Goal: Task Accomplishment & Management: Manage account settings

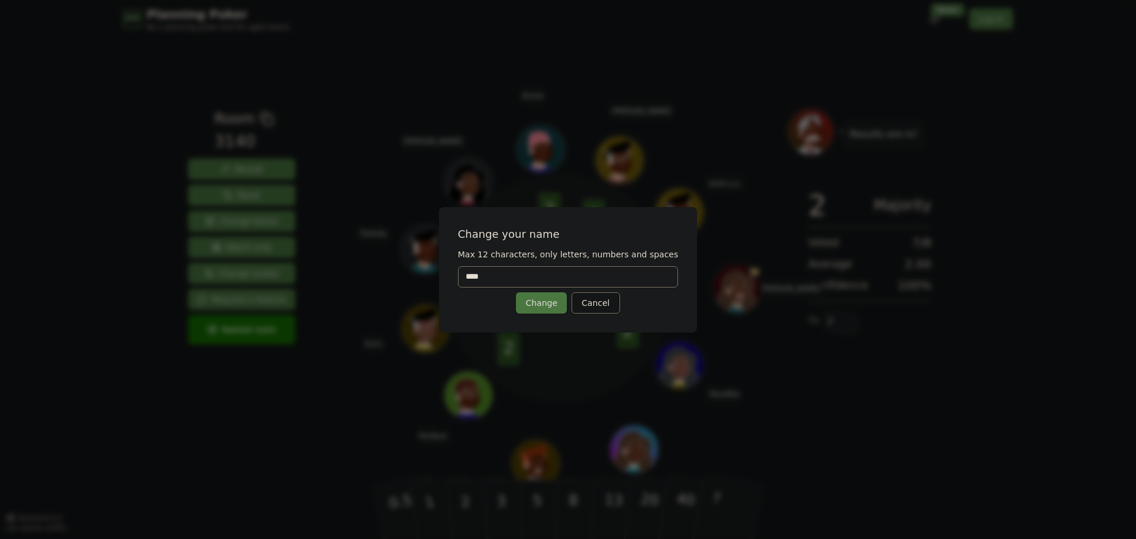
drag, startPoint x: 522, startPoint y: 279, endPoint x: 404, endPoint y: 264, distance: 119.2
click at [404, 264] on div "Change your name Max 12 characters, only letters, numbers and spaces **** Chang…" at bounding box center [568, 269] width 1136 height 539
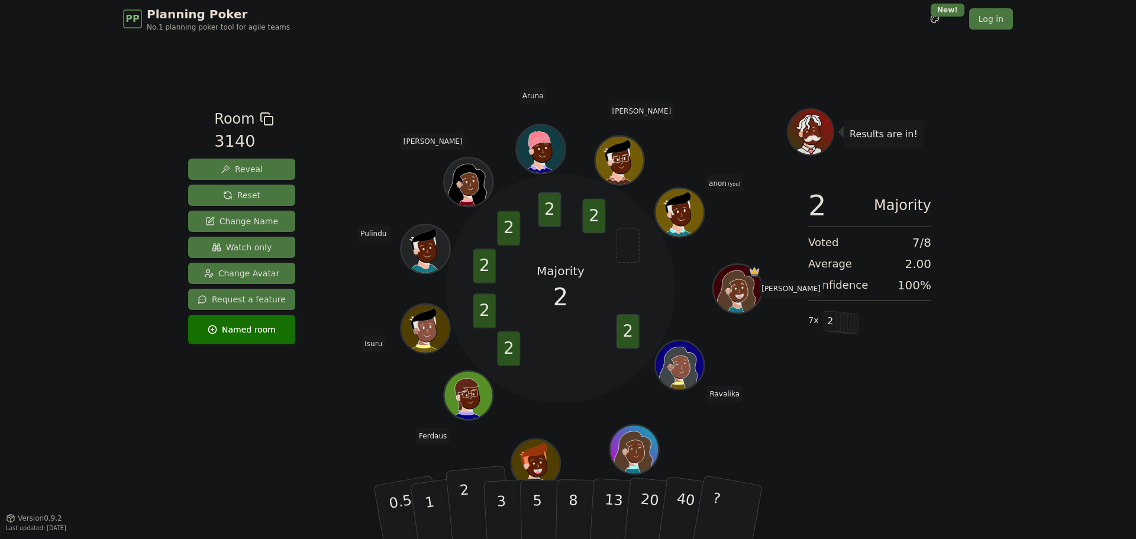
click at [463, 502] on p "2" at bounding box center [466, 514] width 15 height 64
click at [680, 219] on icon at bounding box center [681, 219] width 9 height 5
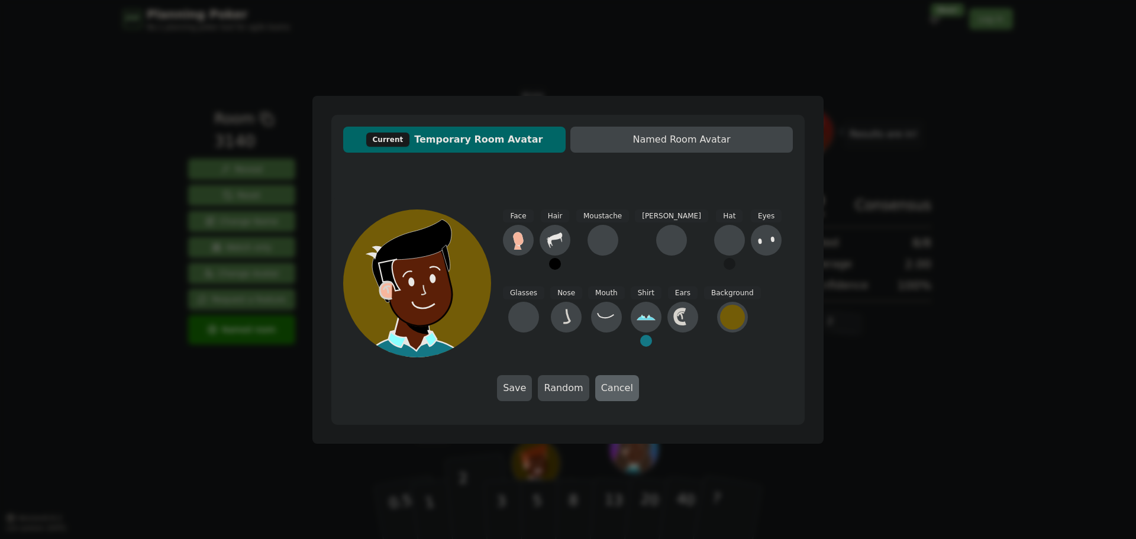
click at [619, 387] on button "Cancel" at bounding box center [617, 388] width 44 height 26
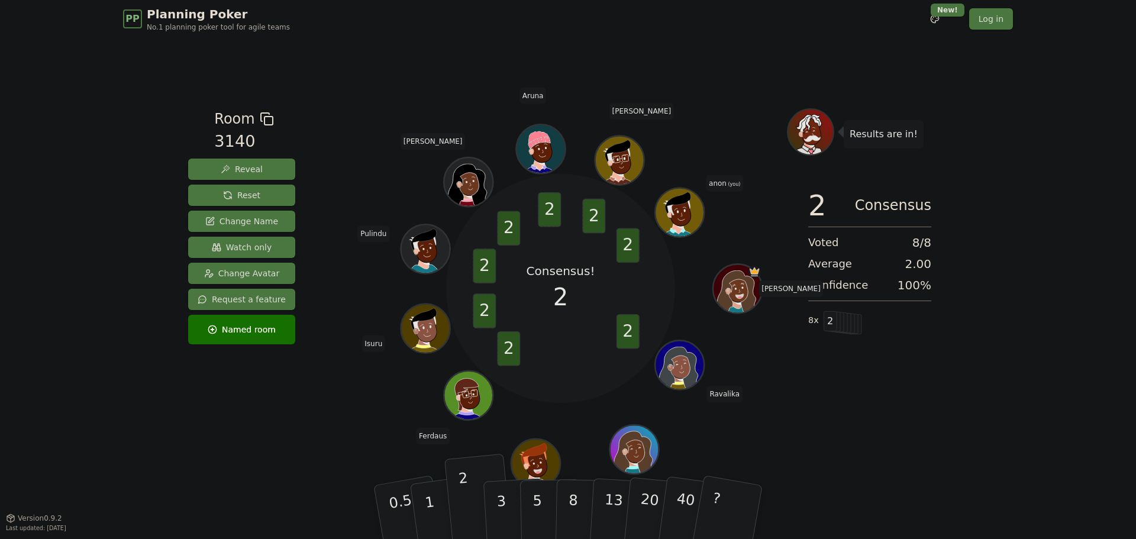
drag, startPoint x: 685, startPoint y: 205, endPoint x: 678, endPoint y: 203, distance: 7.2
click at [678, 203] on icon at bounding box center [677, 205] width 25 height 27
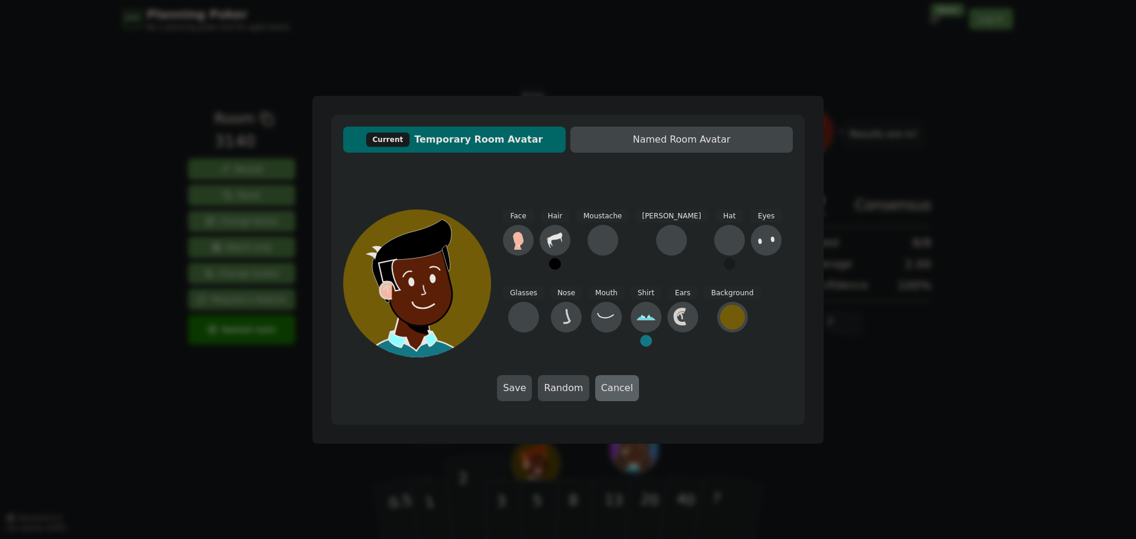
click at [622, 392] on button "Cancel" at bounding box center [617, 388] width 44 height 26
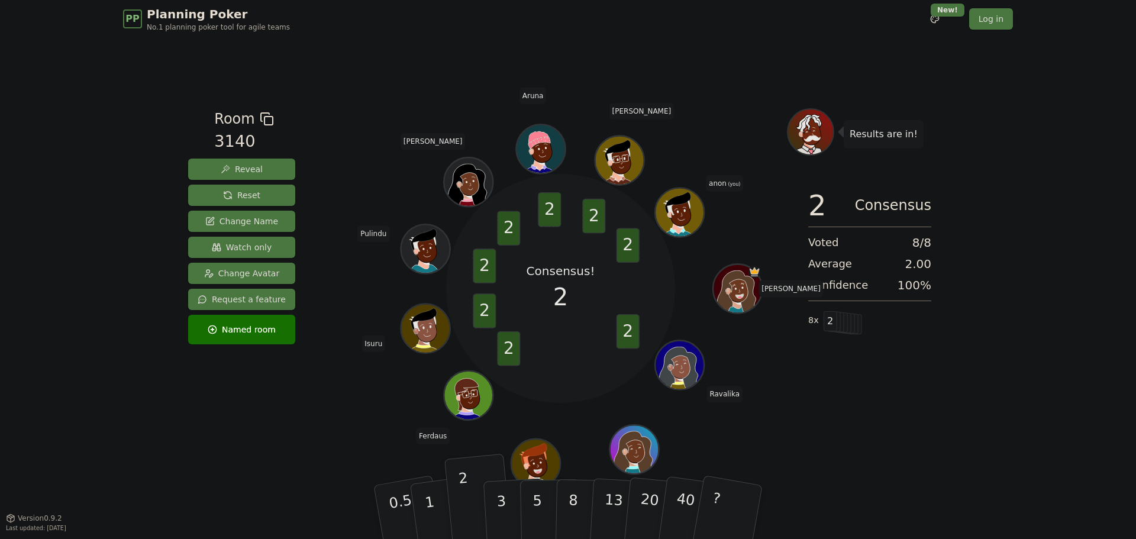
click at [717, 183] on span "anon (you)" at bounding box center [724, 183] width 37 height 17
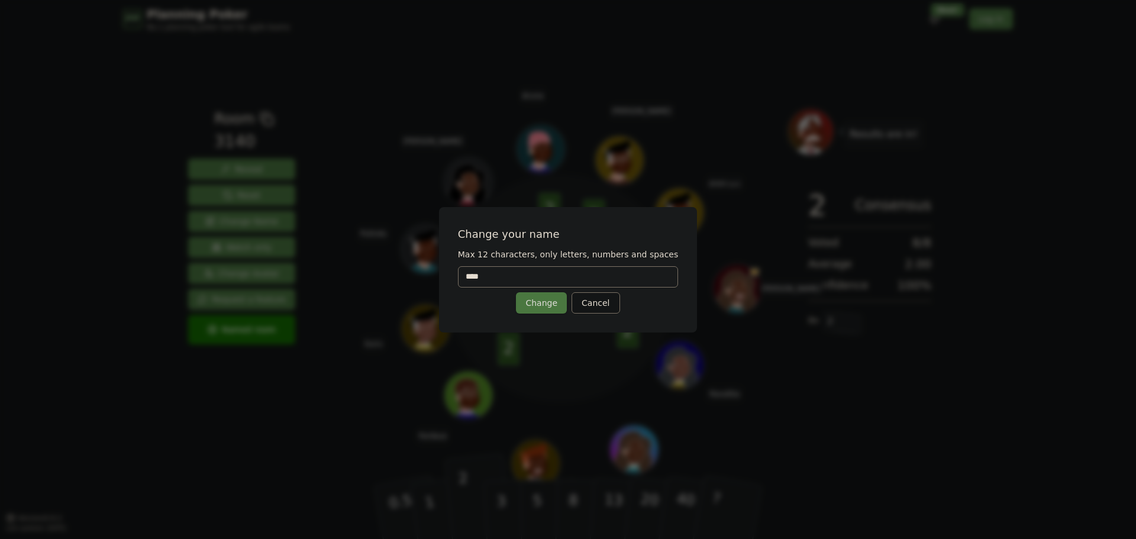
drag, startPoint x: 526, startPoint y: 274, endPoint x: 396, endPoint y: 269, distance: 130.3
click at [396, 269] on div "Change your name Max 12 characters, only letters, numbers and spaces **** Chang…" at bounding box center [568, 269] width 1136 height 539
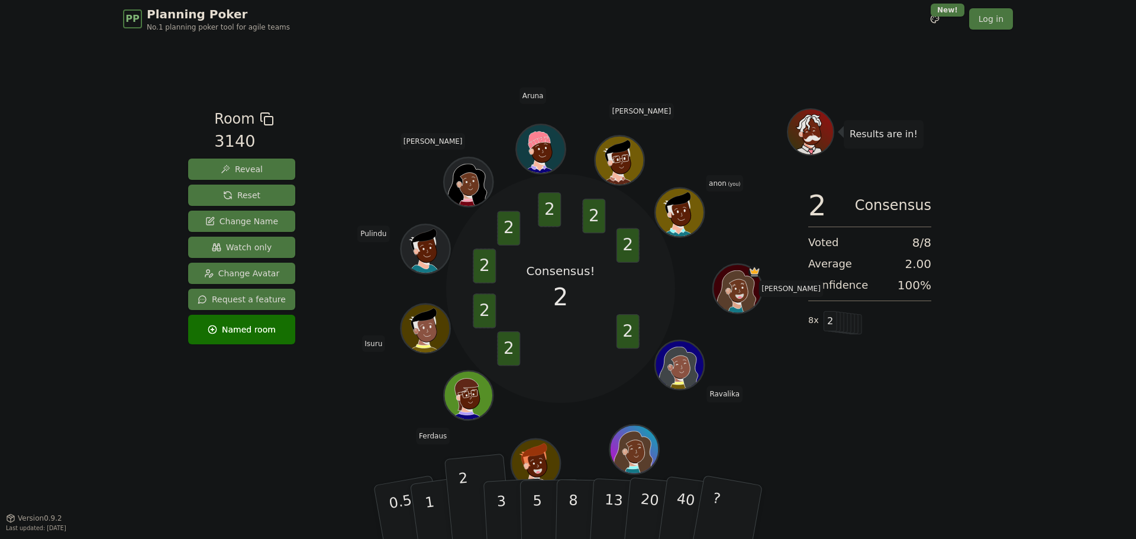
click at [721, 181] on span "anon (you)" at bounding box center [724, 183] width 37 height 17
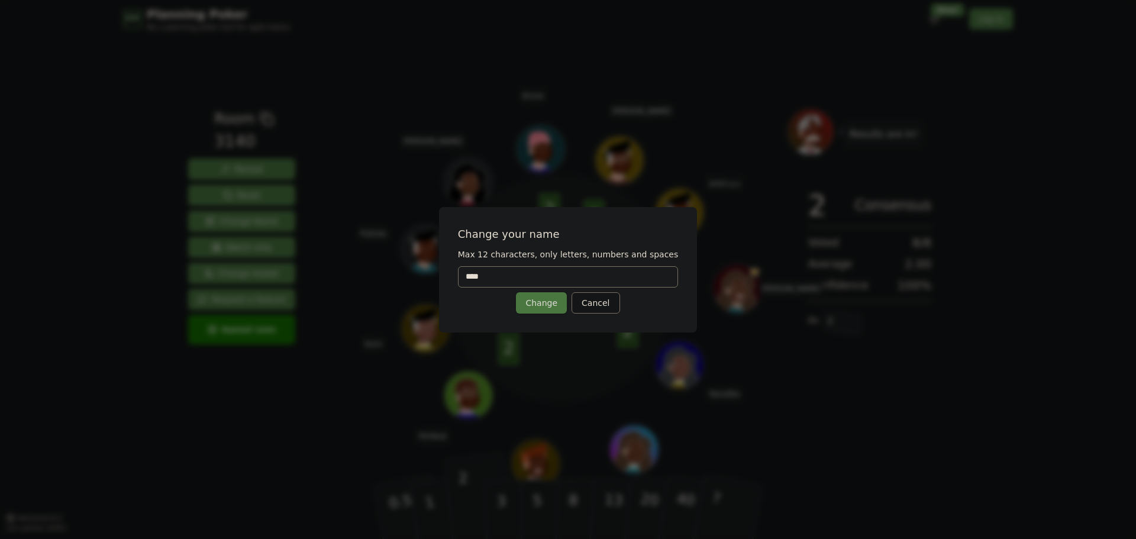
click at [485, 277] on input "****" at bounding box center [568, 276] width 221 height 21
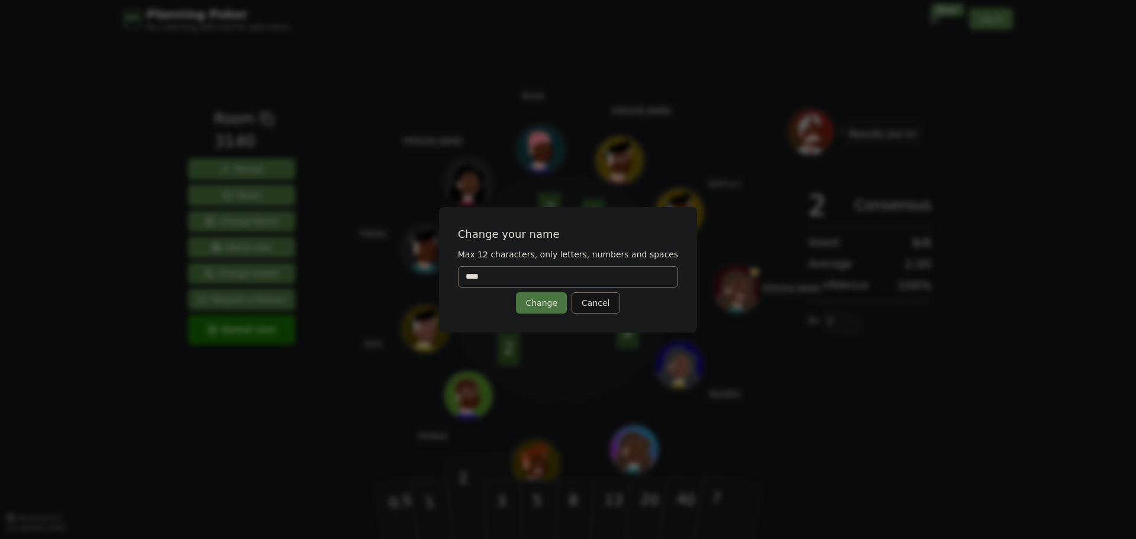
type input "****"
click at [537, 228] on div "Change your name" at bounding box center [568, 234] width 221 height 17
click at [553, 301] on button "Change" at bounding box center [541, 302] width 51 height 21
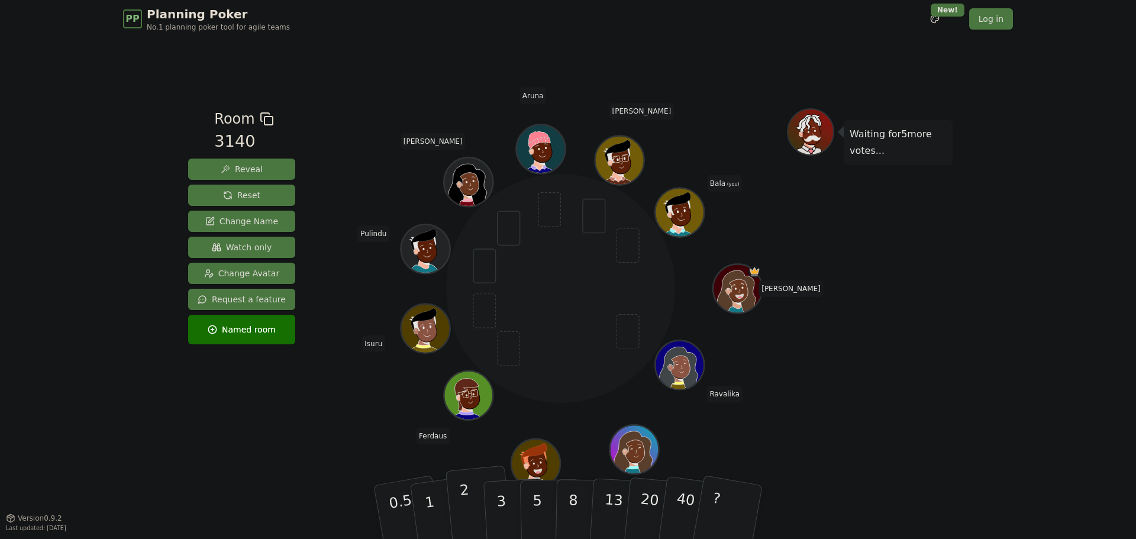
click at [464, 515] on p "2" at bounding box center [466, 514] width 15 height 64
click at [466, 479] on button "2" at bounding box center [478, 513] width 67 height 94
click at [941, 372] on div "Waiting for 4 more votes..." at bounding box center [870, 277] width 166 height 338
click at [471, 468] on button "2" at bounding box center [478, 513] width 67 height 94
click at [464, 483] on p "2" at bounding box center [466, 514] width 15 height 64
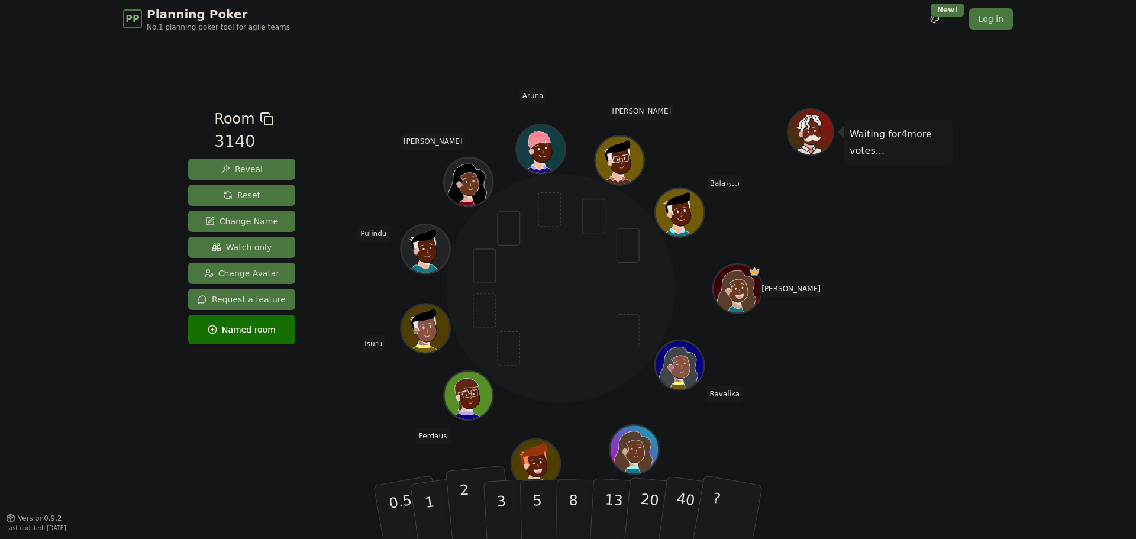
drag, startPoint x: 466, startPoint y: 485, endPoint x: 464, endPoint y: 491, distance: 6.2
click at [466, 485] on p "2" at bounding box center [466, 514] width 15 height 64
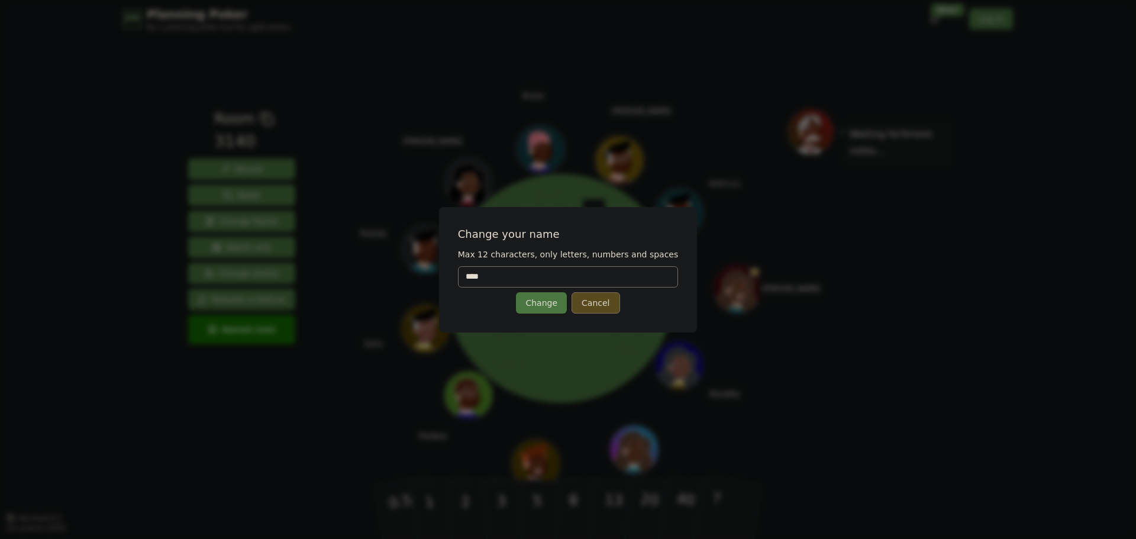
click at [596, 303] on button "Cancel" at bounding box center [595, 302] width 48 height 21
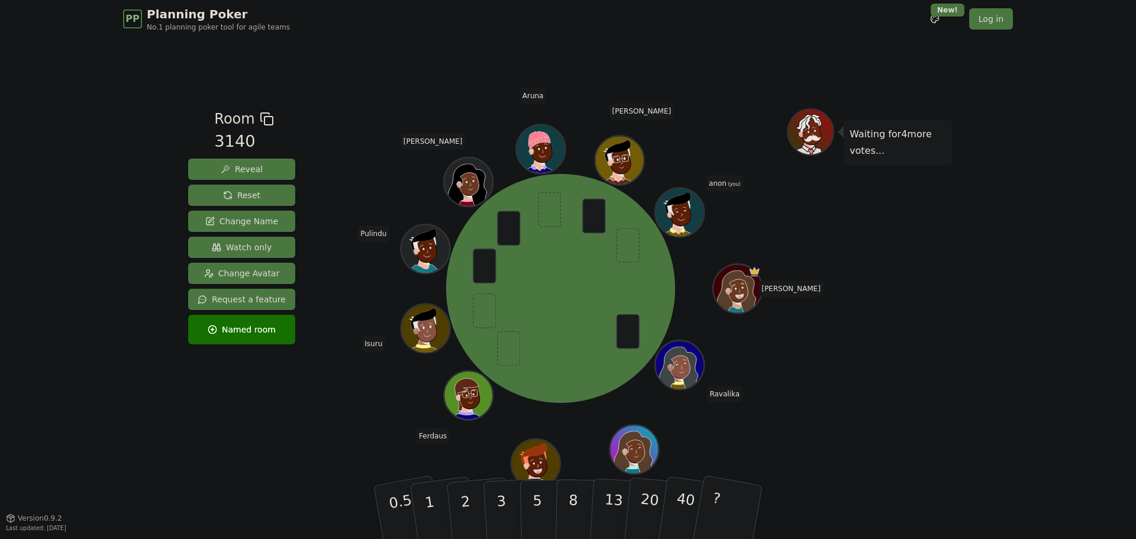
click at [723, 182] on span "anon (you)" at bounding box center [724, 183] width 37 height 17
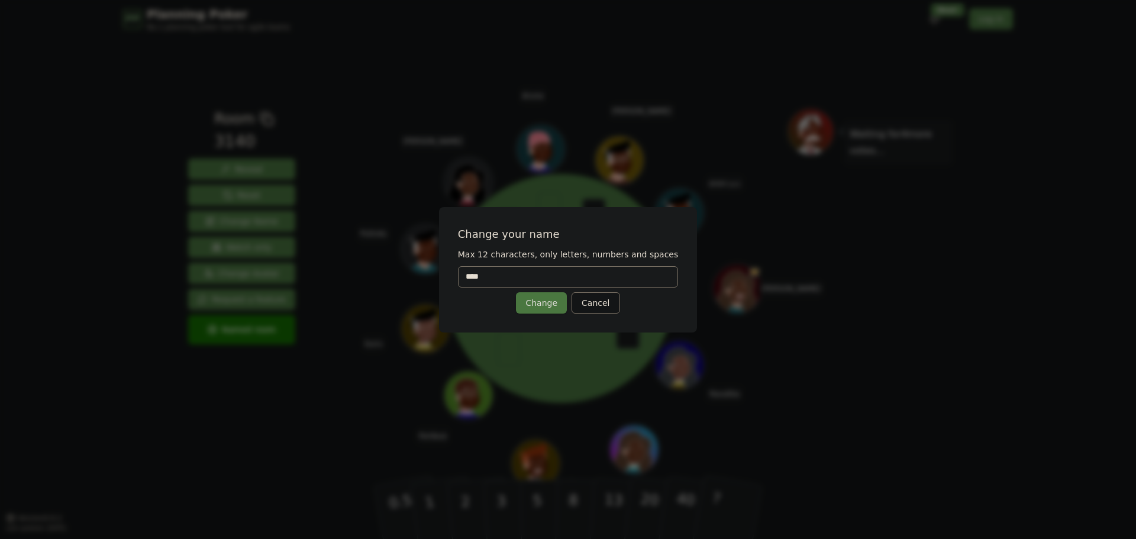
click at [493, 277] on input "****" at bounding box center [568, 276] width 221 height 21
type input "****"
click at [525, 302] on button "Change" at bounding box center [541, 302] width 51 height 21
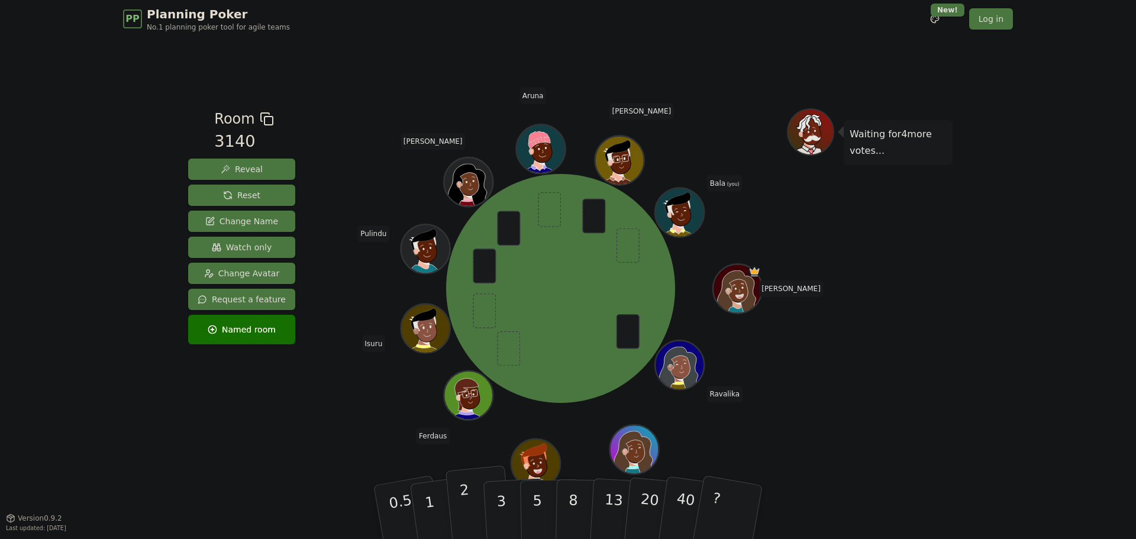
click at [466, 517] on p "2" at bounding box center [466, 514] width 15 height 64
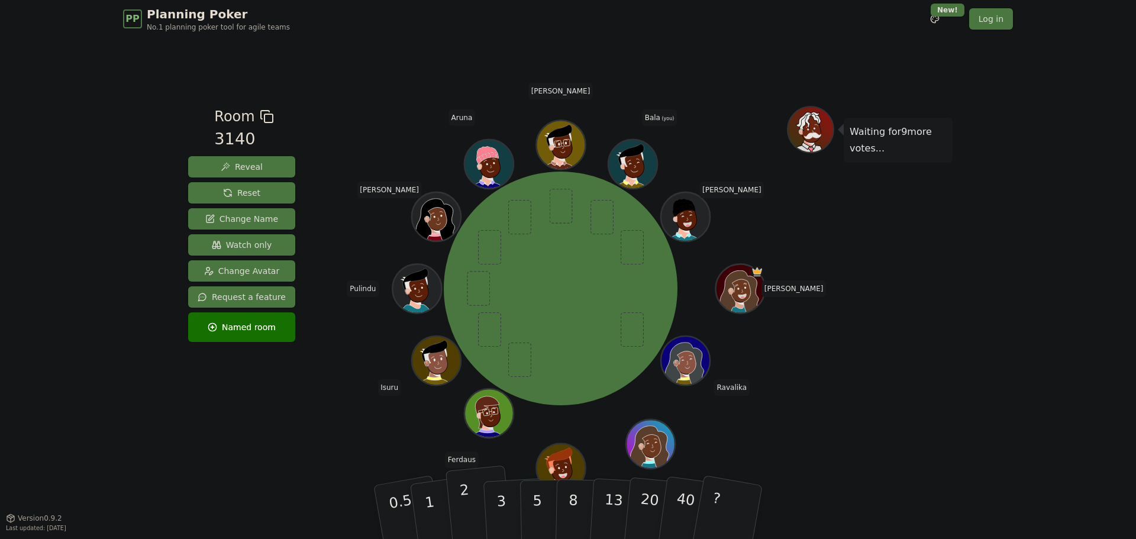
click at [470, 513] on button "2" at bounding box center [478, 513] width 67 height 94
click at [346, 444] on div "Staci Ravalika teresa Todd Ferdaus Isuru Pulindu Saranya Aruna Ruchira Bala (yo…" at bounding box center [560, 288] width 453 height 322
